Goal: Obtain resource: Obtain resource

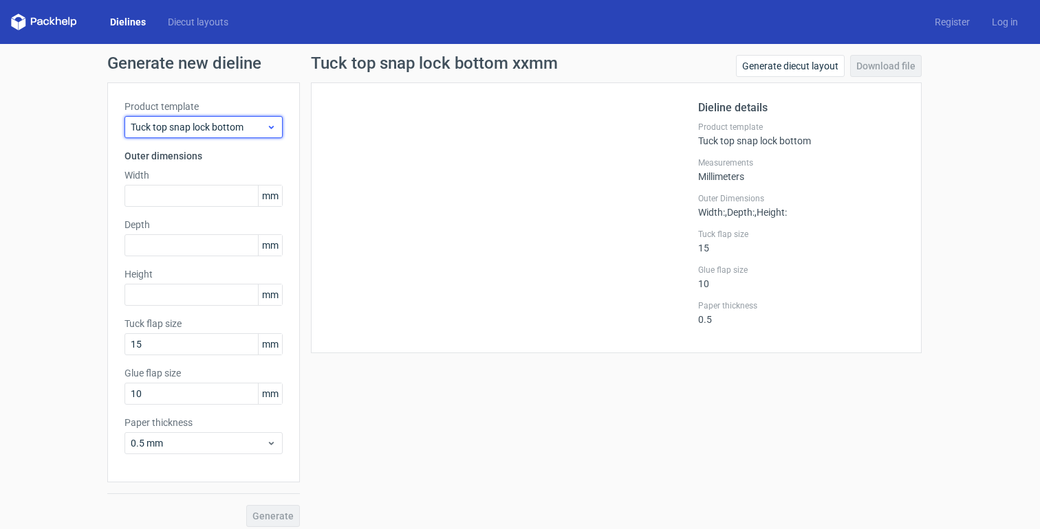
click at [198, 125] on span "Tuck top snap lock bottom" at bounding box center [198, 127] width 135 height 14
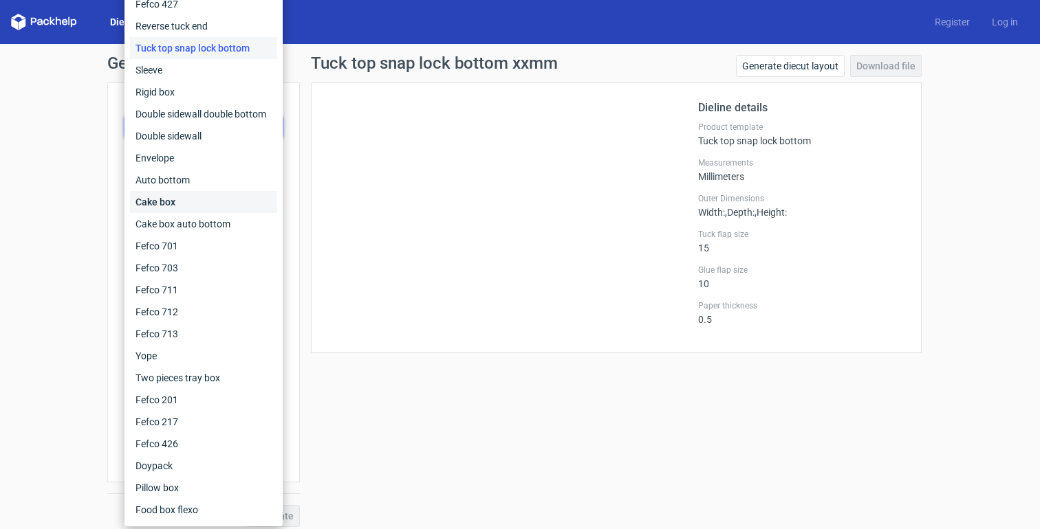
click at [217, 208] on div "Cake box" at bounding box center [203, 202] width 147 height 22
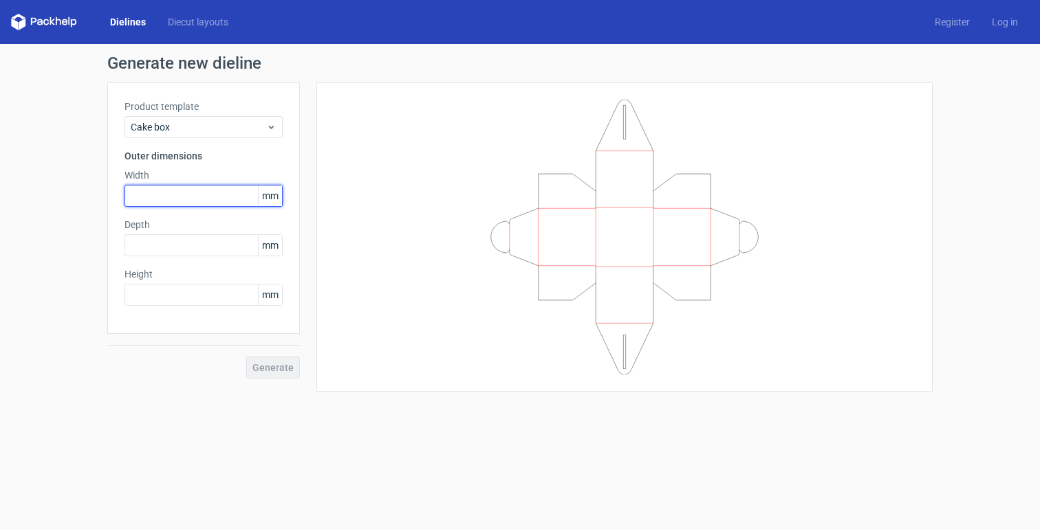
click at [183, 195] on input "text" at bounding box center [203, 196] width 158 height 22
type input "90"
click at [176, 251] on input "text" at bounding box center [203, 245] width 158 height 22
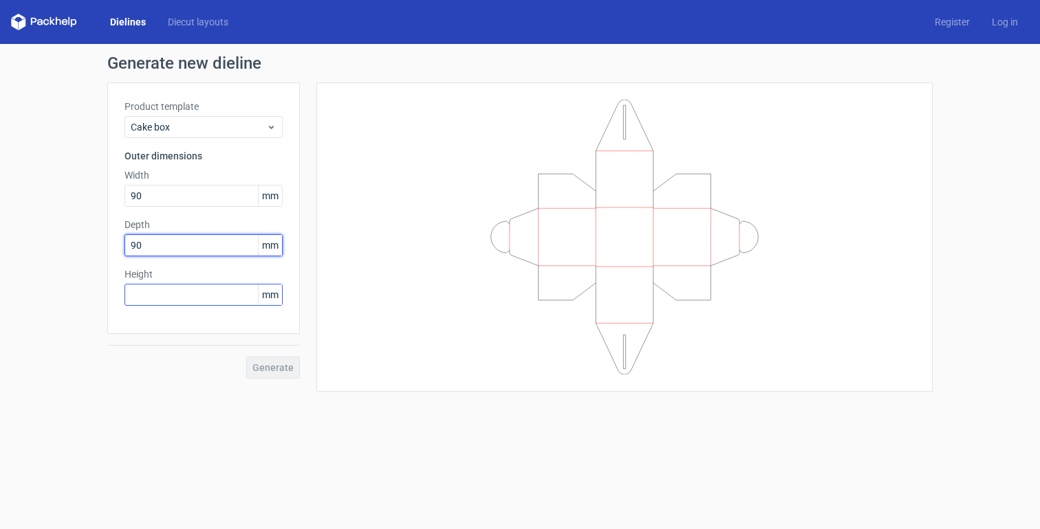
type input "90"
click at [166, 299] on input "text" at bounding box center [203, 295] width 158 height 22
type input "90"
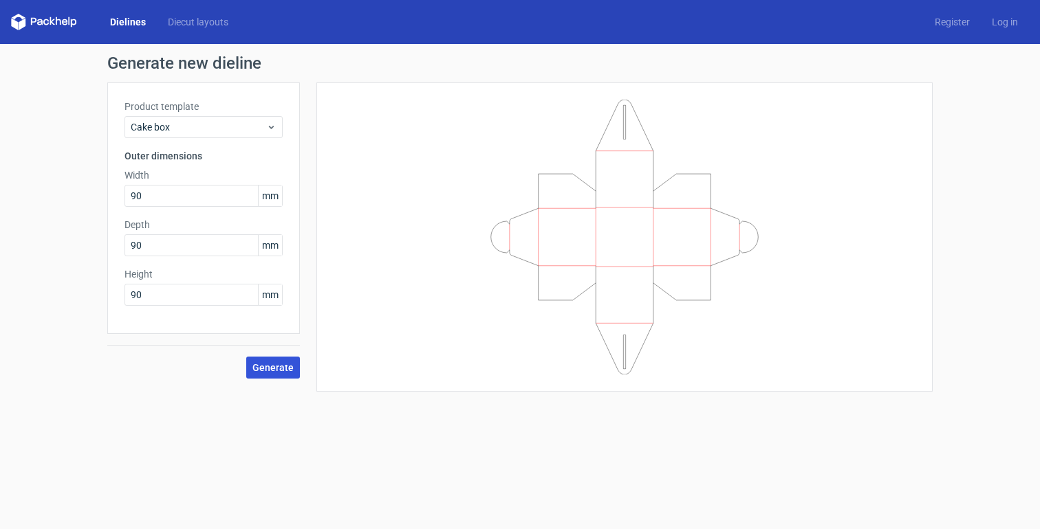
click at [293, 377] on button "Generate" at bounding box center [273, 368] width 54 height 22
